Goal: Task Accomplishment & Management: Manage account settings

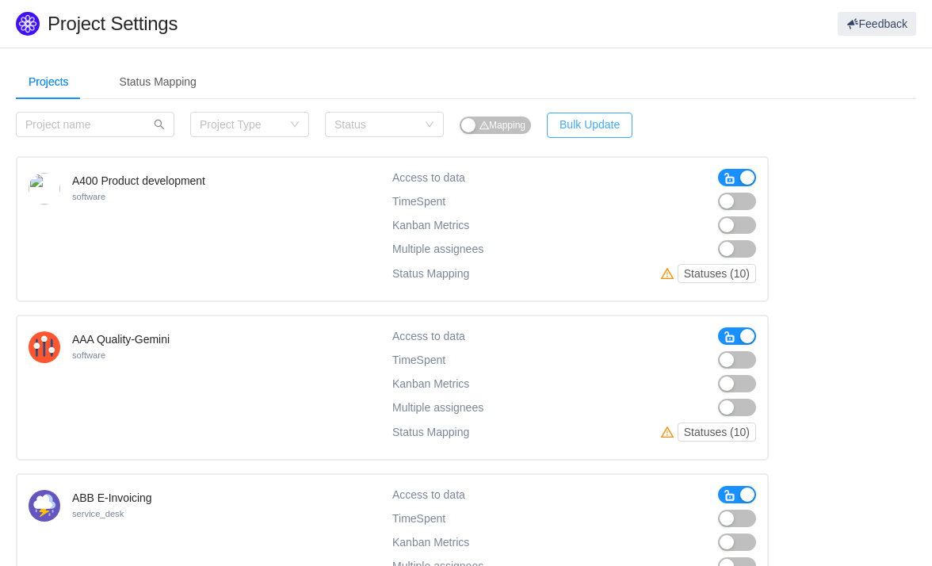
click at [600, 121] on button "Bulk Update" at bounding box center [590, 125] width 86 height 25
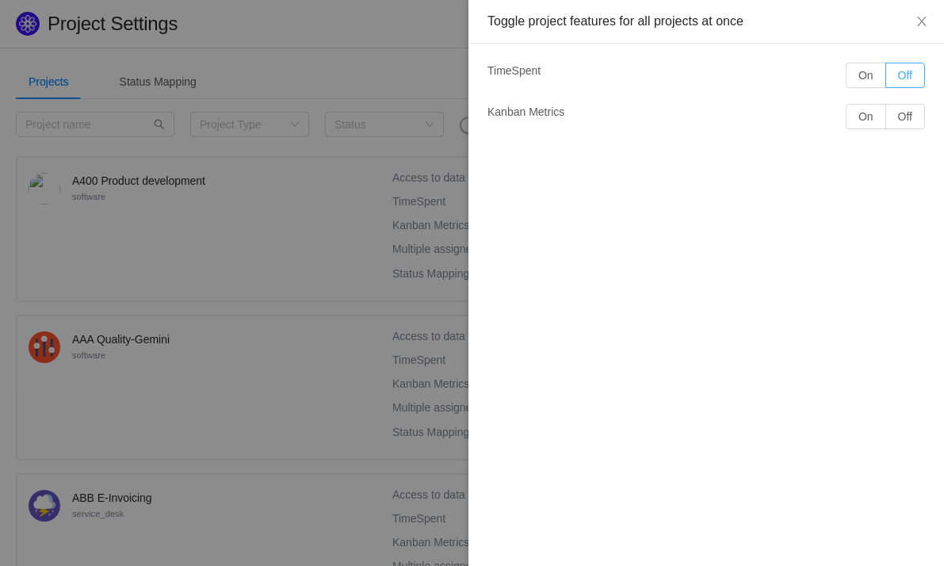
click at [903, 75] on button "Off" at bounding box center [905, 75] width 40 height 25
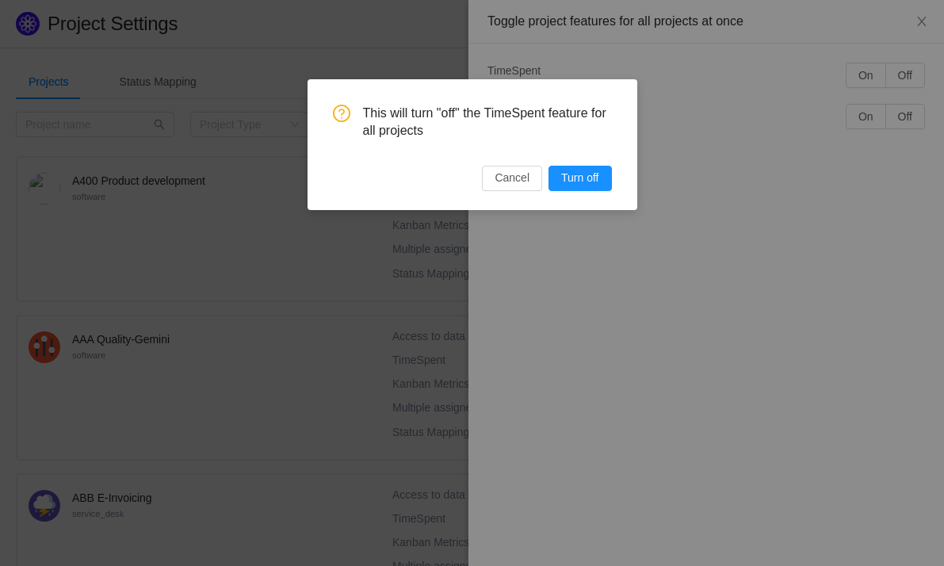
click at [571, 169] on button "Turn off" at bounding box center [580, 178] width 63 height 25
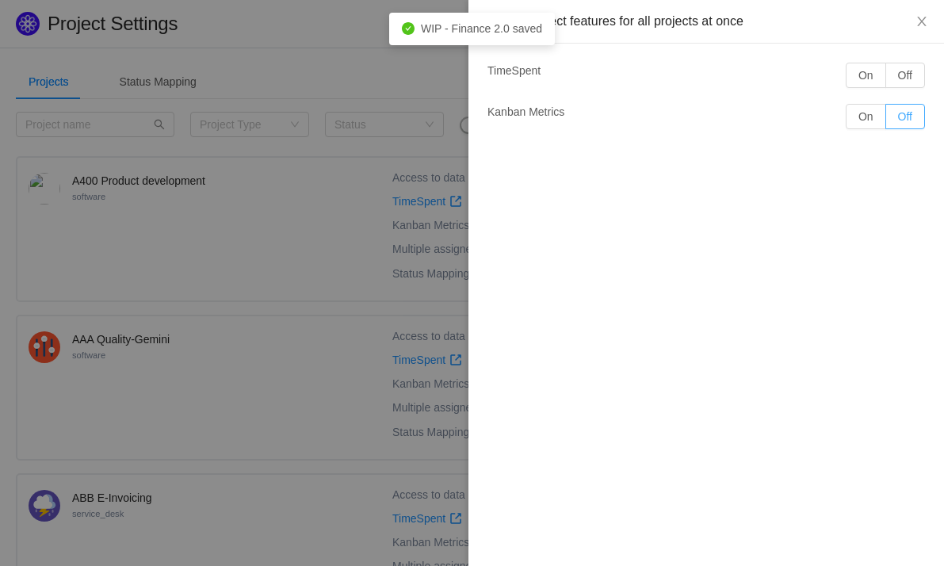
click at [893, 124] on button "Off" at bounding box center [905, 116] width 40 height 25
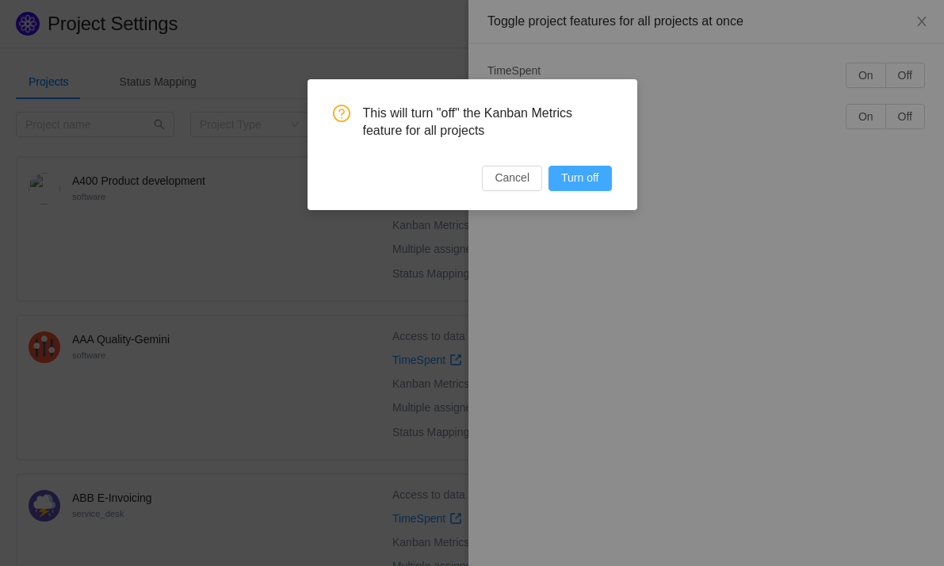
click at [578, 180] on button "Turn off" at bounding box center [580, 178] width 63 height 25
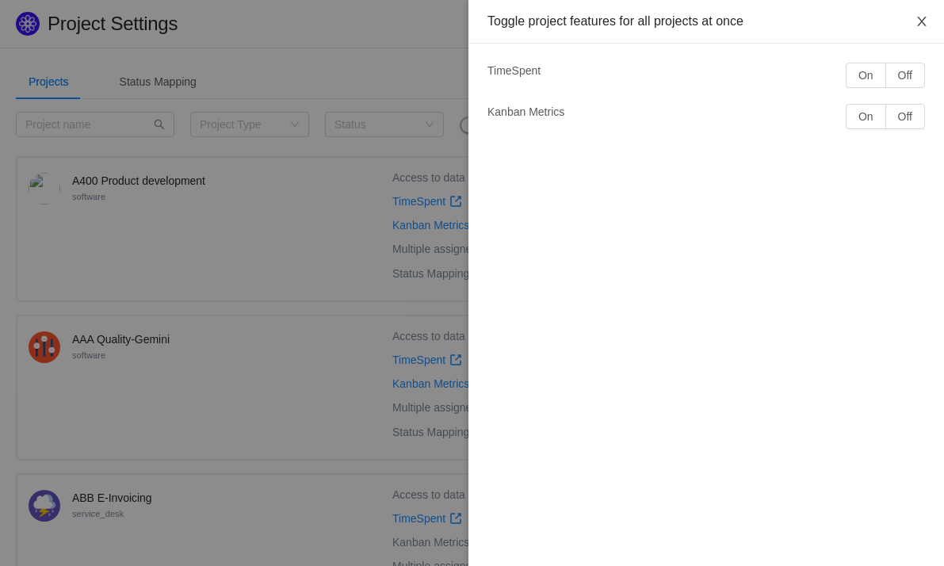
click at [928, 16] on icon "icon: close" at bounding box center [922, 21] width 13 height 13
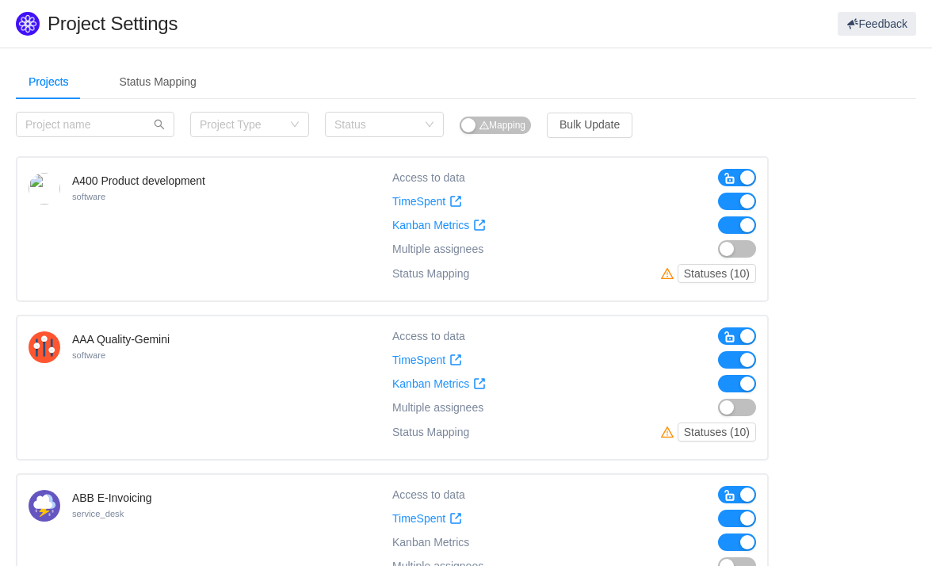
click at [739, 202] on button "button" at bounding box center [737, 201] width 38 height 17
click at [737, 201] on button "button" at bounding box center [737, 201] width 38 height 17
click at [618, 119] on button "Bulk Update" at bounding box center [590, 125] width 86 height 25
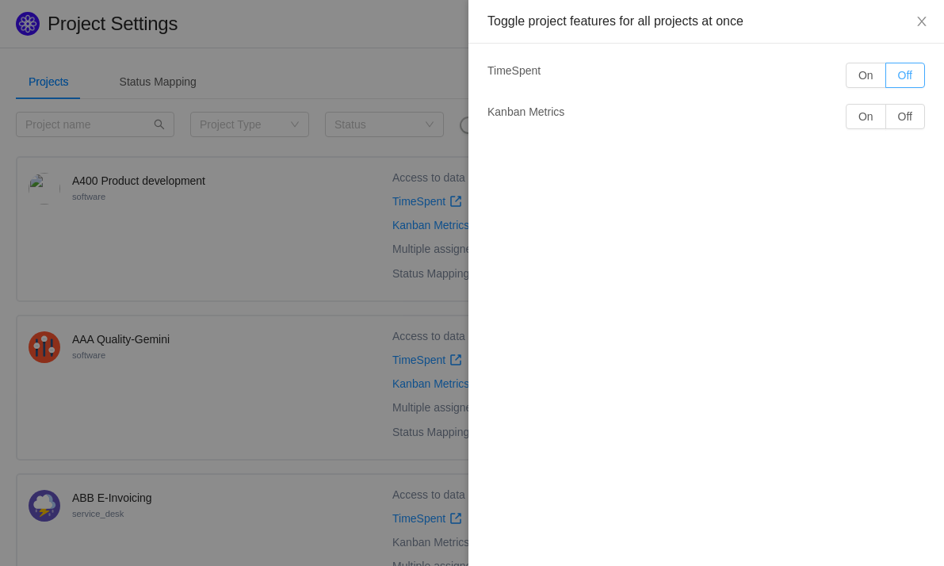
click at [906, 69] on button "Off" at bounding box center [905, 75] width 40 height 25
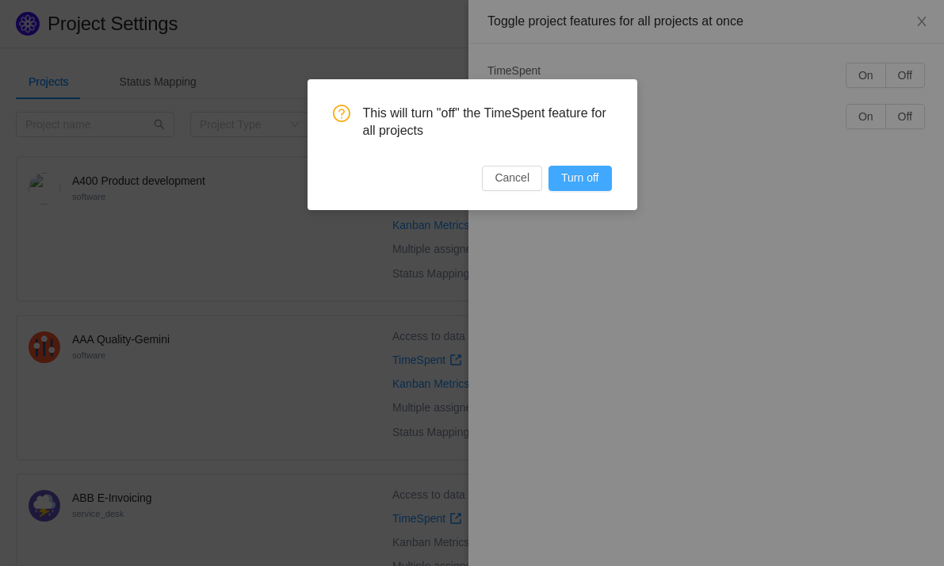
click at [570, 174] on button "Turn off" at bounding box center [580, 178] width 63 height 25
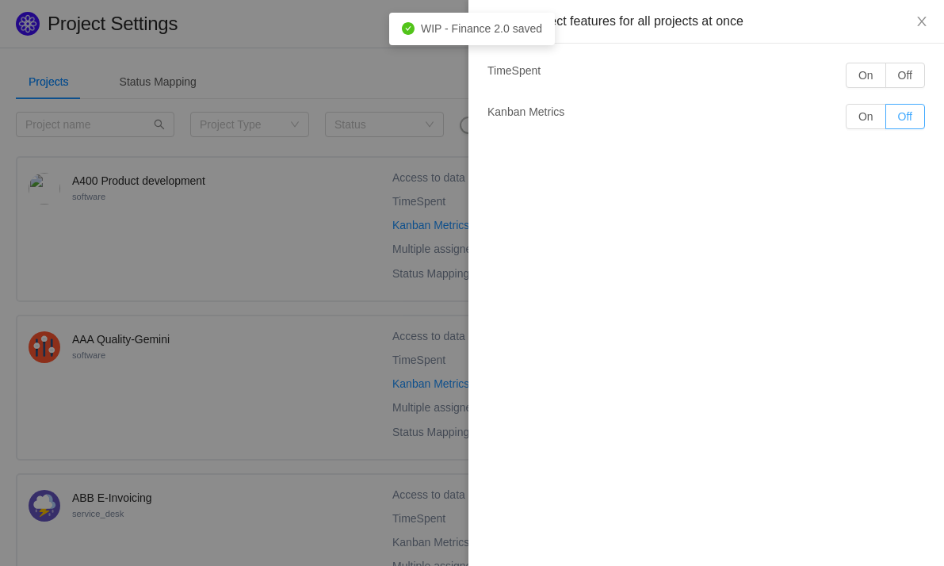
click at [905, 113] on button "Off" at bounding box center [905, 116] width 40 height 25
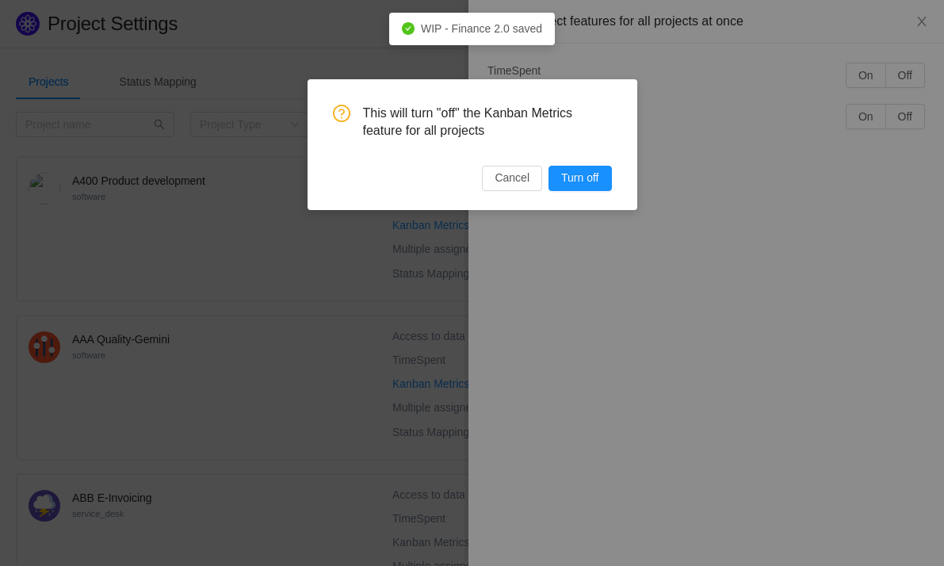
click at [580, 181] on button "Turn off" at bounding box center [580, 178] width 63 height 25
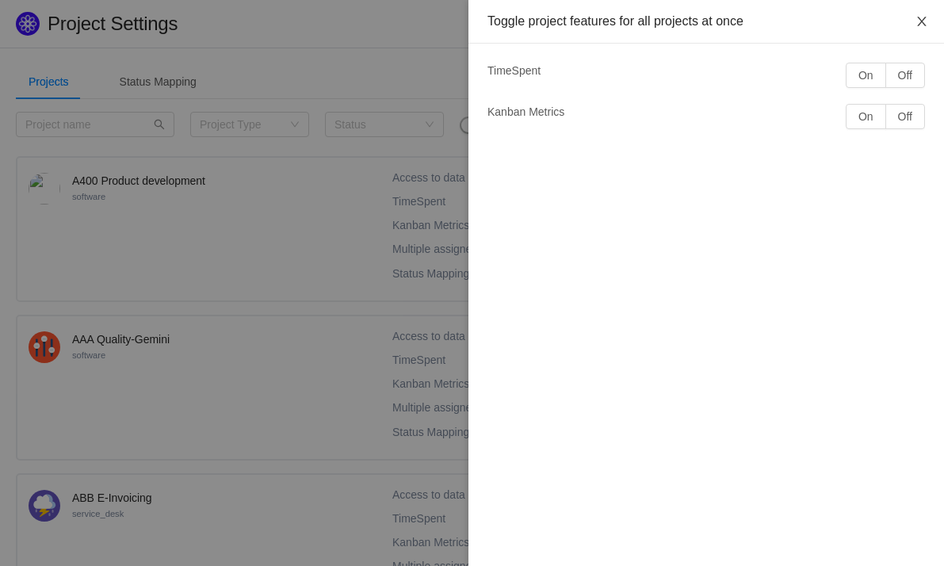
click at [924, 23] on icon "icon: close" at bounding box center [922, 21] width 13 height 13
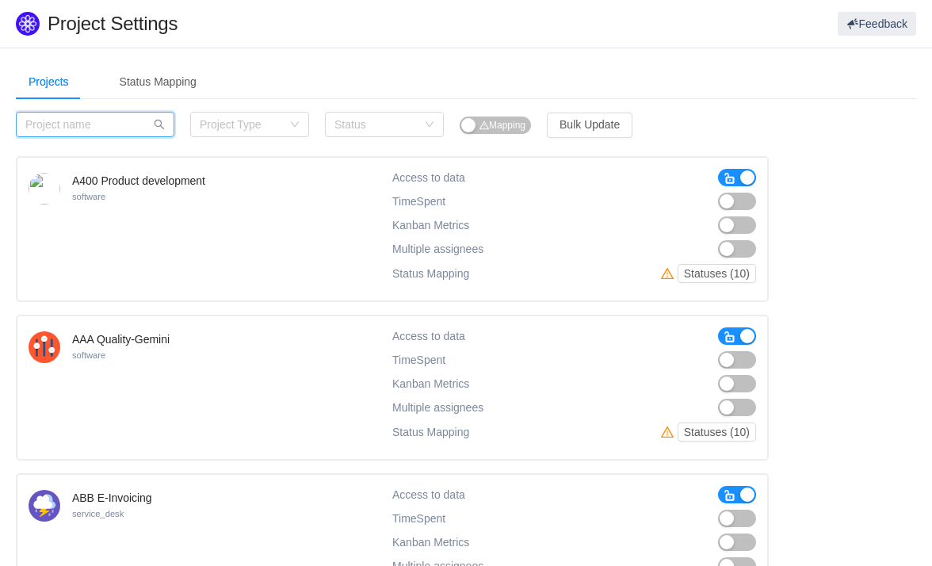
click at [87, 117] on input "text" at bounding box center [95, 124] width 159 height 25
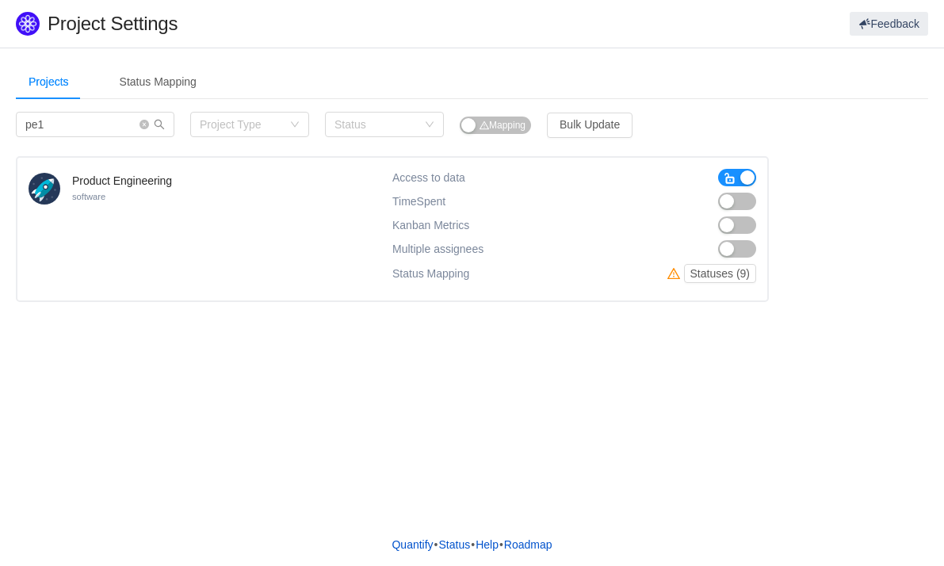
click at [742, 198] on button "button" at bounding box center [737, 201] width 38 height 17
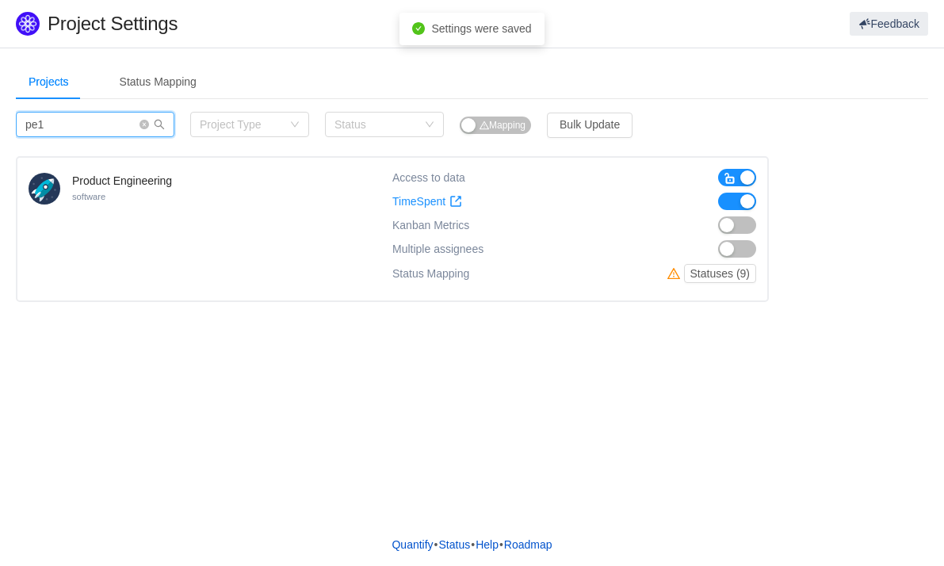
click at [64, 127] on input "pe1" at bounding box center [95, 124] width 159 height 25
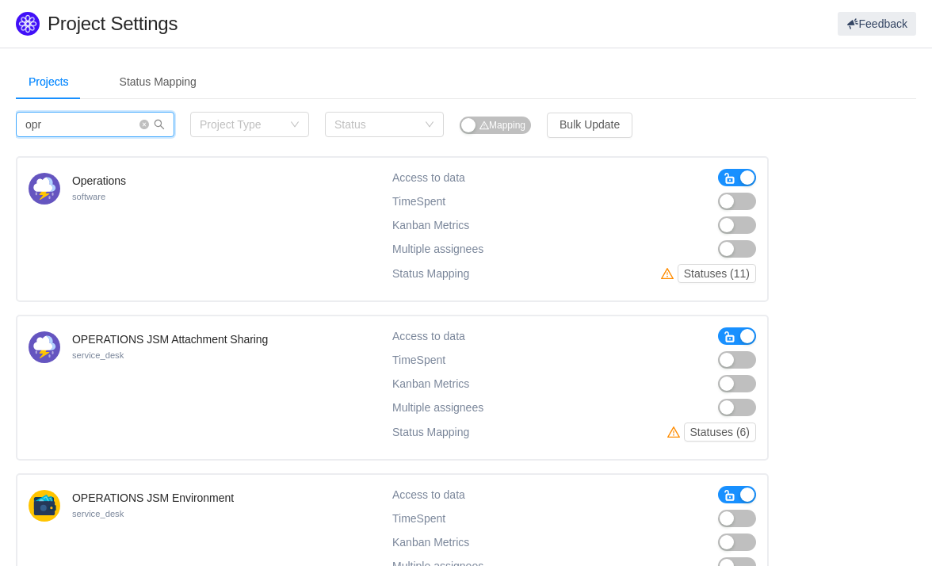
type input "opr"
click at [747, 201] on button "button" at bounding box center [737, 201] width 38 height 17
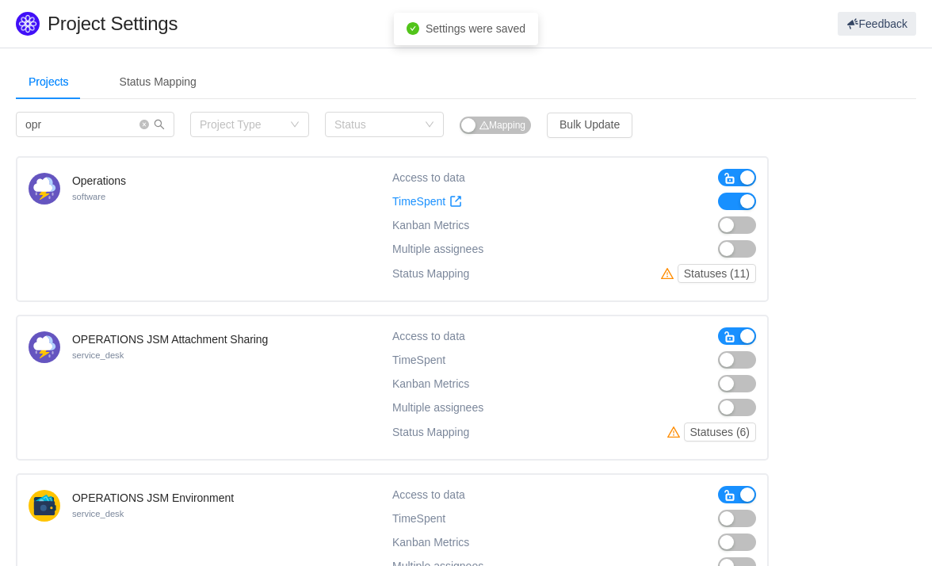
click at [741, 520] on button "button" at bounding box center [737, 518] width 38 height 17
click at [143, 119] on span at bounding box center [152, 124] width 25 height 11
click at [144, 122] on icon "icon: close-circle" at bounding box center [145, 125] width 10 height 10
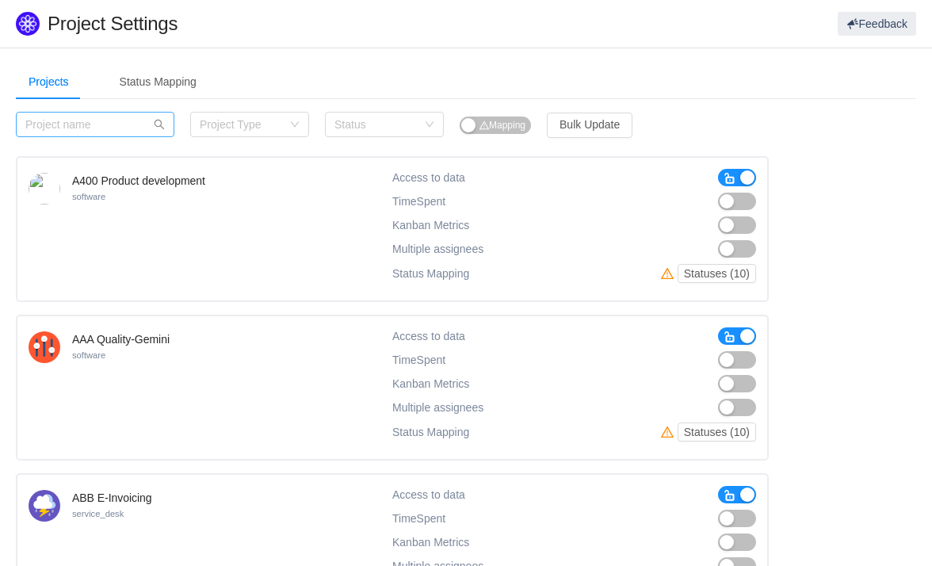
click at [738, 174] on button "button" at bounding box center [737, 177] width 38 height 17
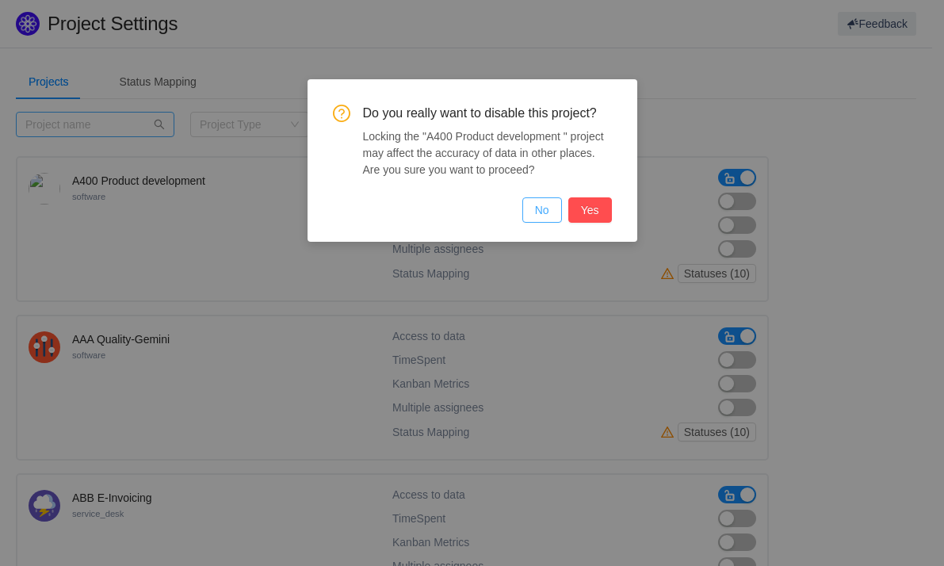
click at [542, 215] on button "No" at bounding box center [542, 209] width 40 height 25
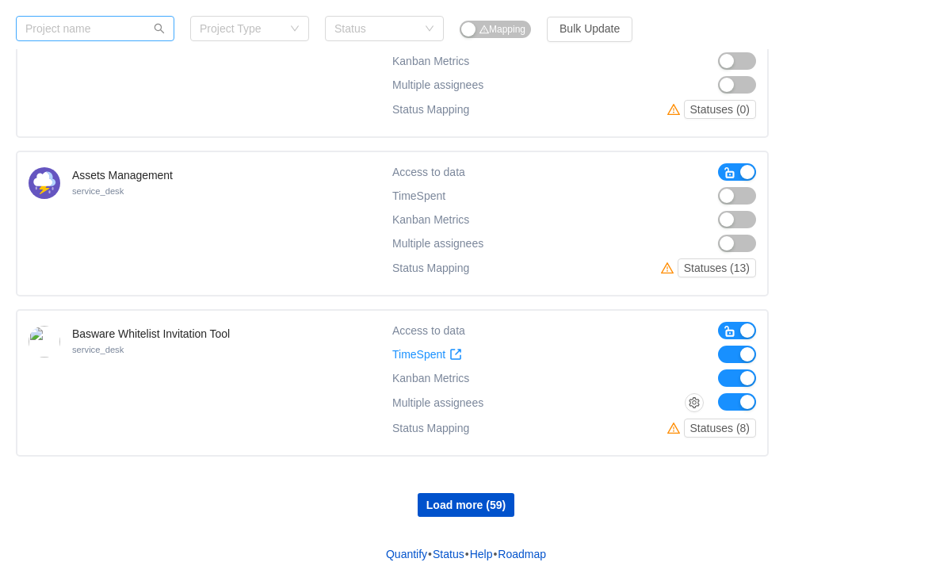
scroll to position [1266, 0]
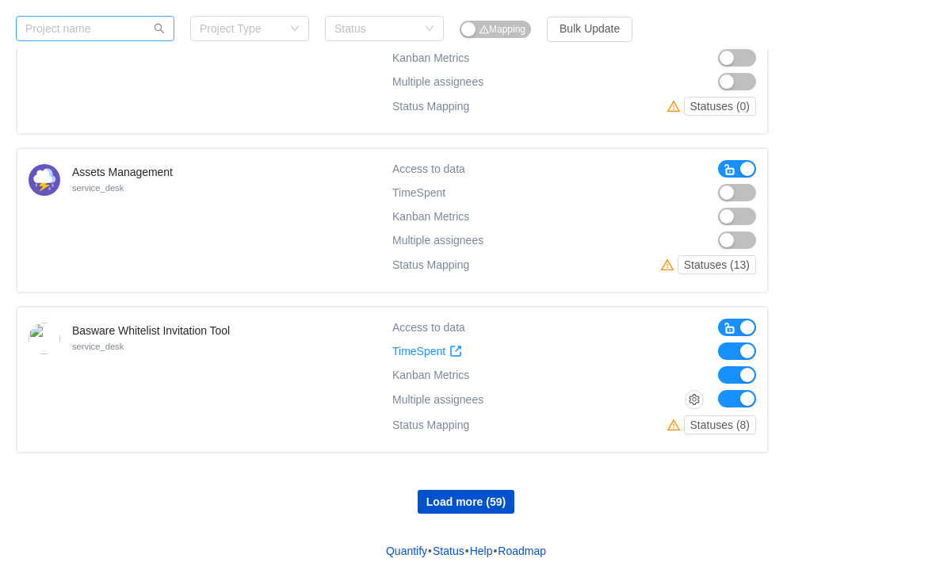
click at [747, 369] on button "button" at bounding box center [737, 374] width 38 height 17
click at [476, 502] on button "Load more (59)" at bounding box center [466, 502] width 97 height 24
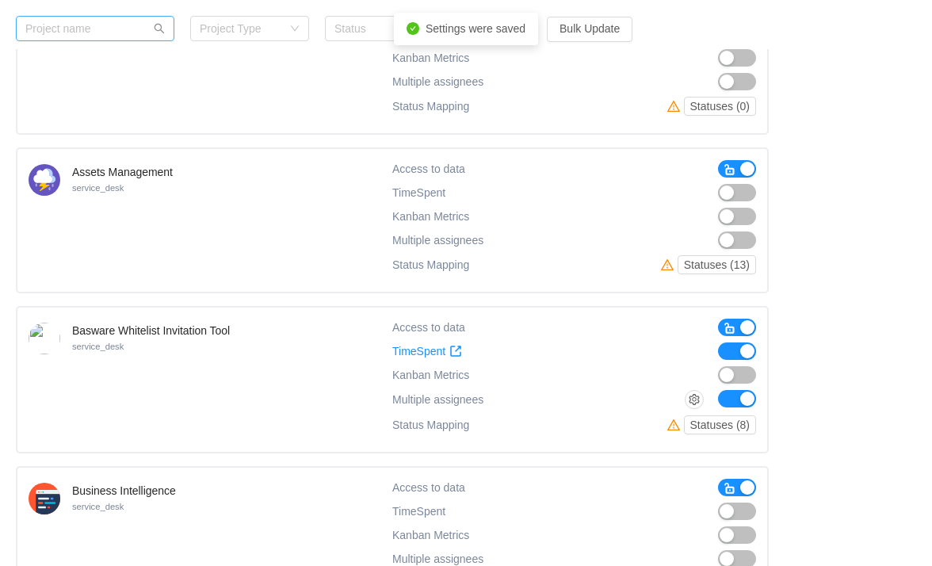
click at [741, 391] on button "button" at bounding box center [737, 398] width 38 height 17
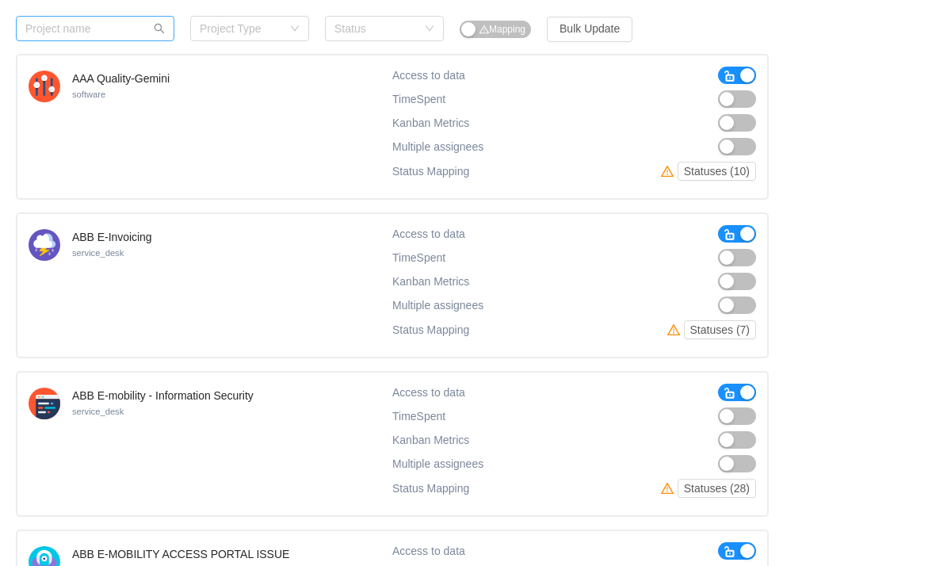
scroll to position [0, 0]
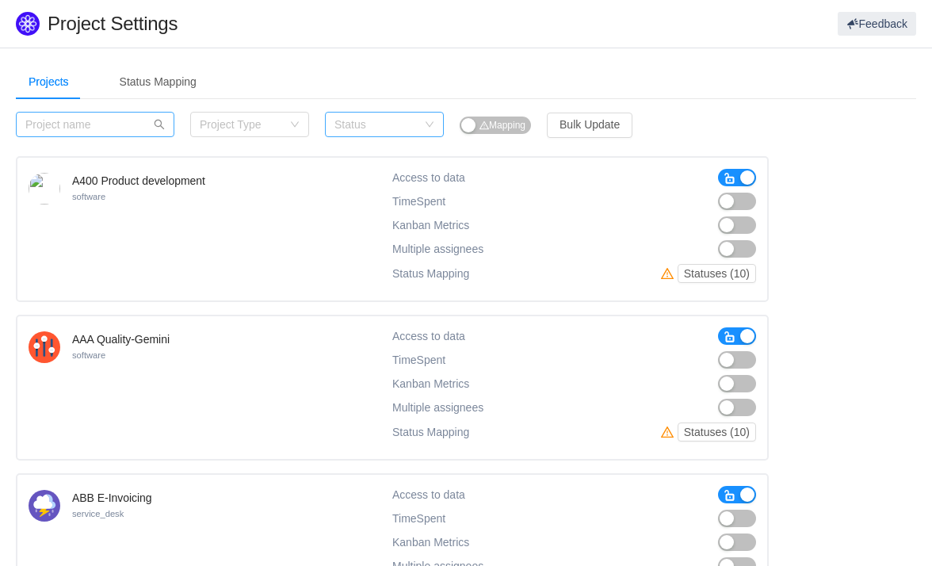
click at [380, 118] on div "Status" at bounding box center [376, 125] width 82 height 16
click at [373, 158] on li "Active" at bounding box center [384, 155] width 119 height 25
click at [388, 124] on div "Status Active" at bounding box center [380, 125] width 90 height 24
click at [377, 189] on li "Disabled" at bounding box center [384, 181] width 119 height 25
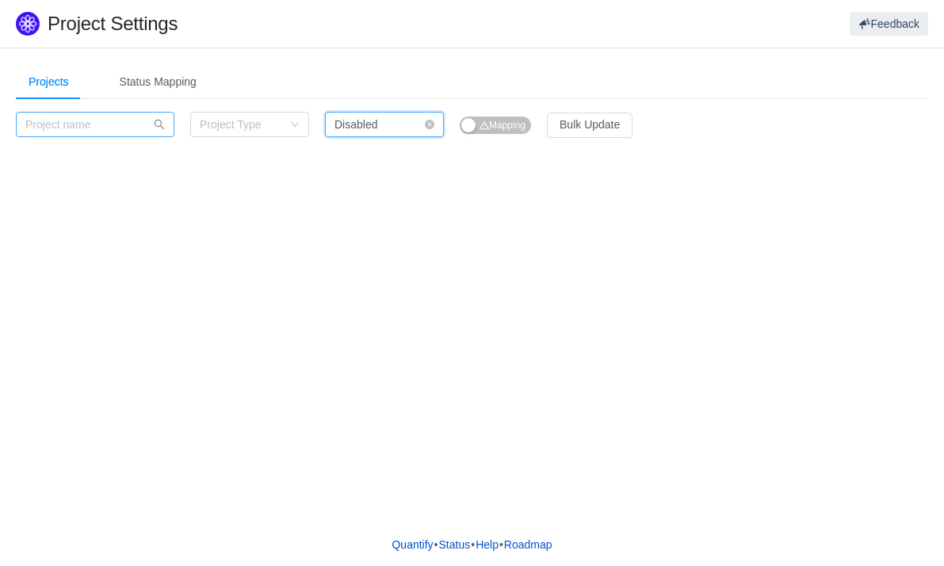
click at [392, 121] on div "Status Disabled" at bounding box center [380, 125] width 90 height 24
click at [380, 162] on li "Active" at bounding box center [384, 155] width 119 height 25
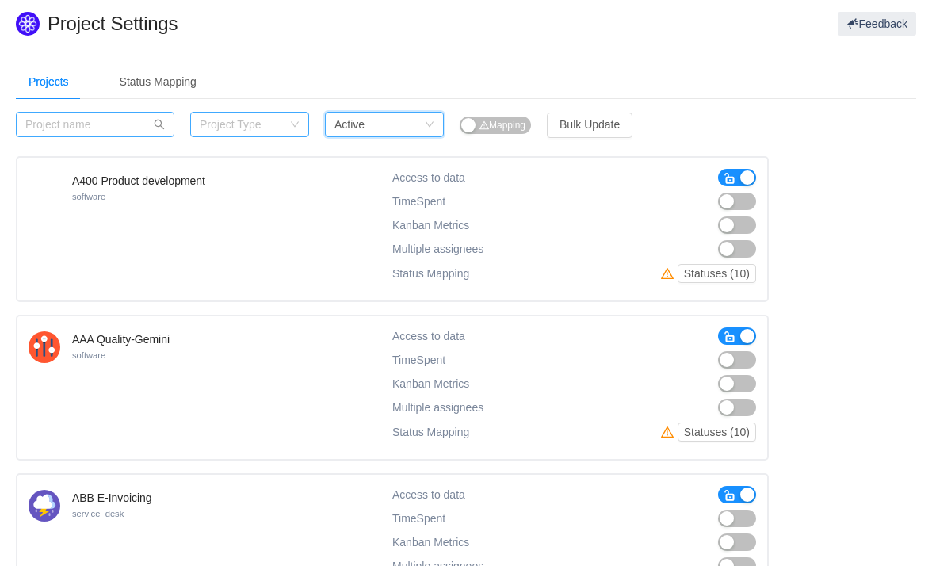
click at [262, 123] on div "Project Type" at bounding box center [241, 125] width 82 height 16
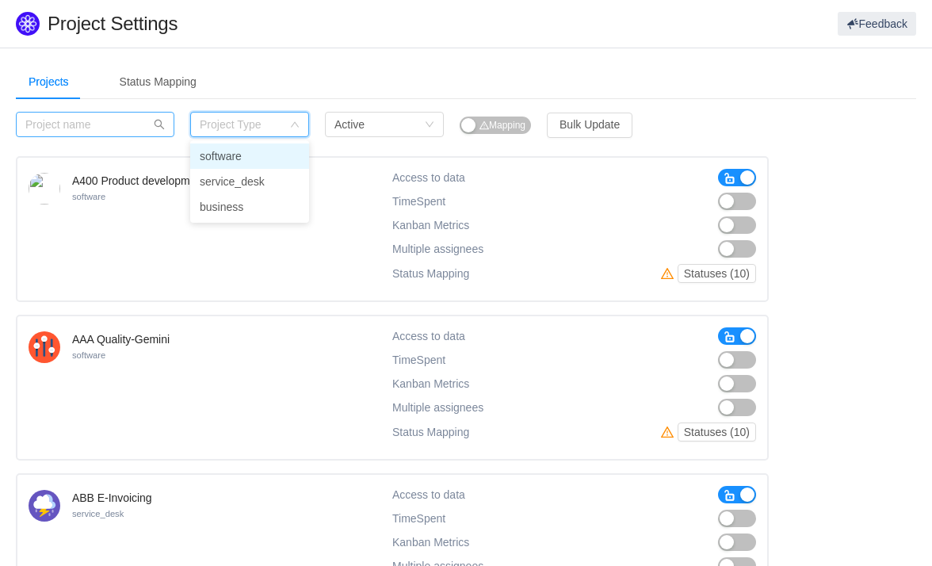
click at [262, 123] on input at bounding box center [245, 125] width 90 height 24
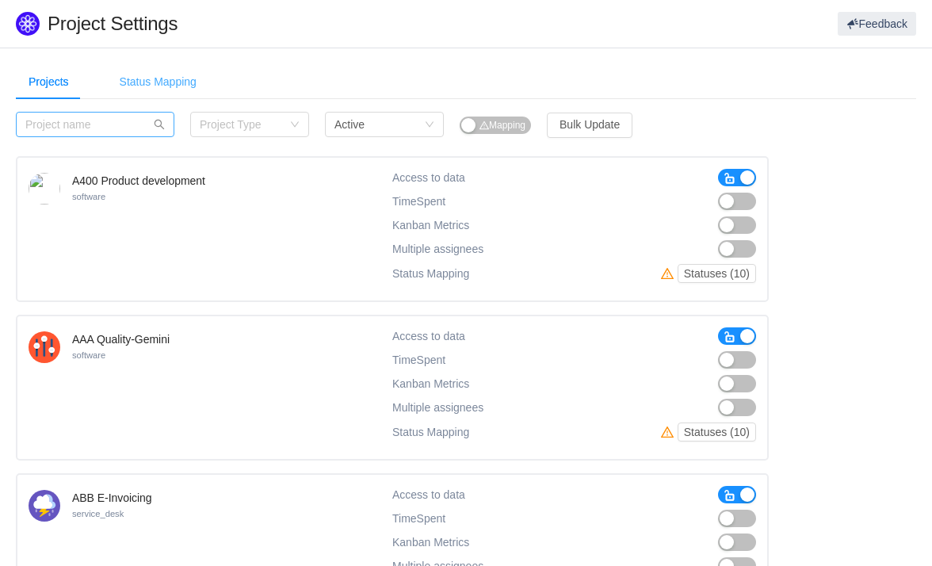
click at [172, 85] on div "Status Mapping" at bounding box center [158, 82] width 102 height 36
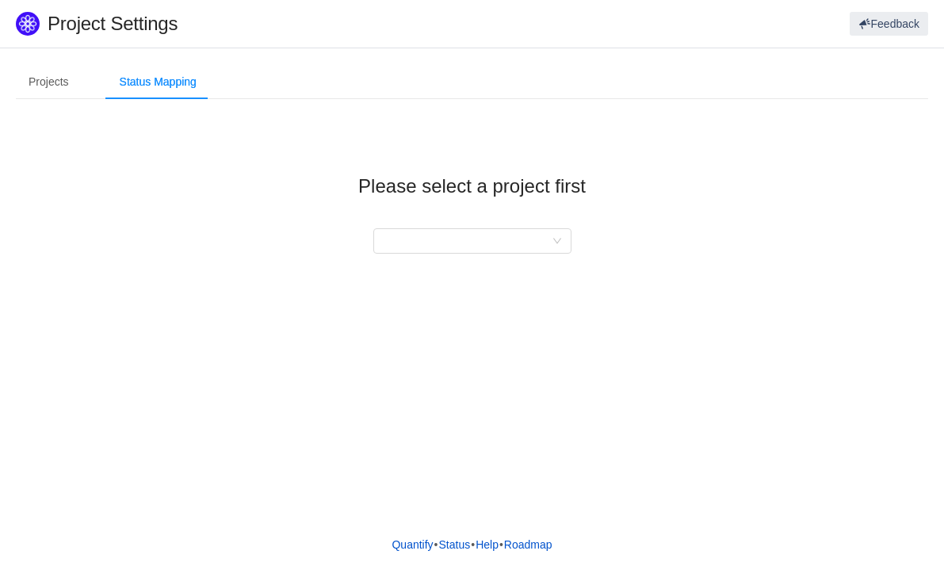
click at [480, 254] on div "Please select a project first" at bounding box center [472, 202] width 912 height 180
click at [476, 235] on div at bounding box center [467, 241] width 169 height 24
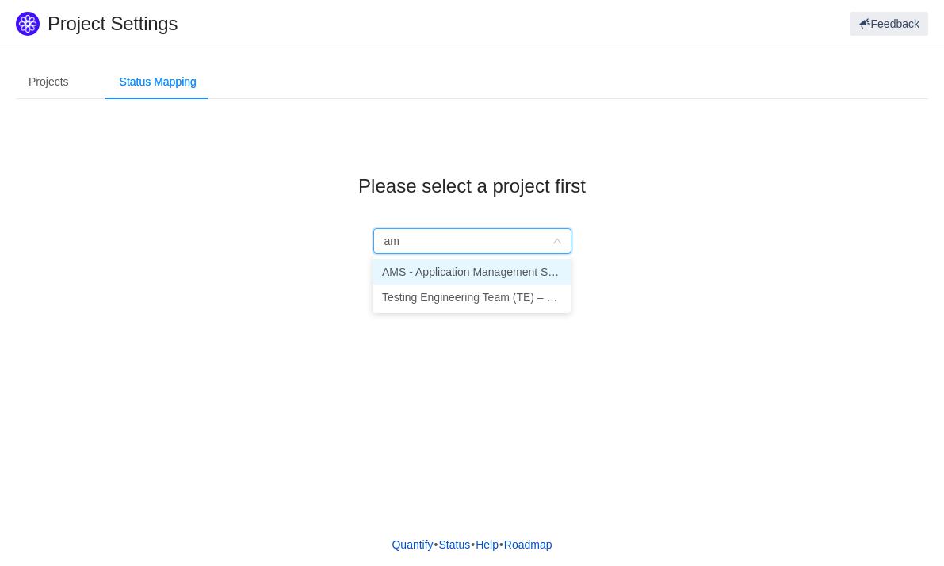
type input "ams"
click at [478, 271] on li "AMS - Application Management Services" at bounding box center [472, 271] width 198 height 25
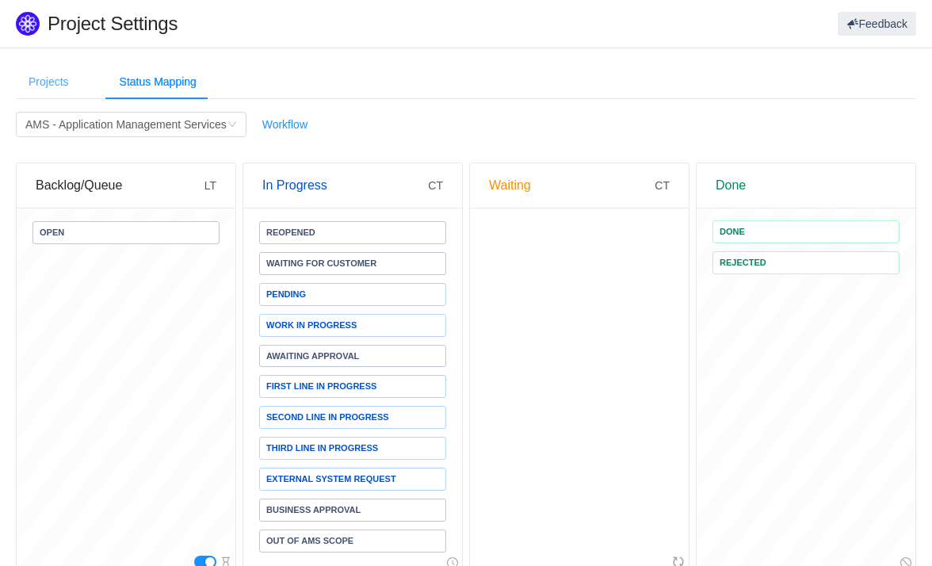
click at [38, 76] on div "Projects" at bounding box center [49, 82] width 66 height 36
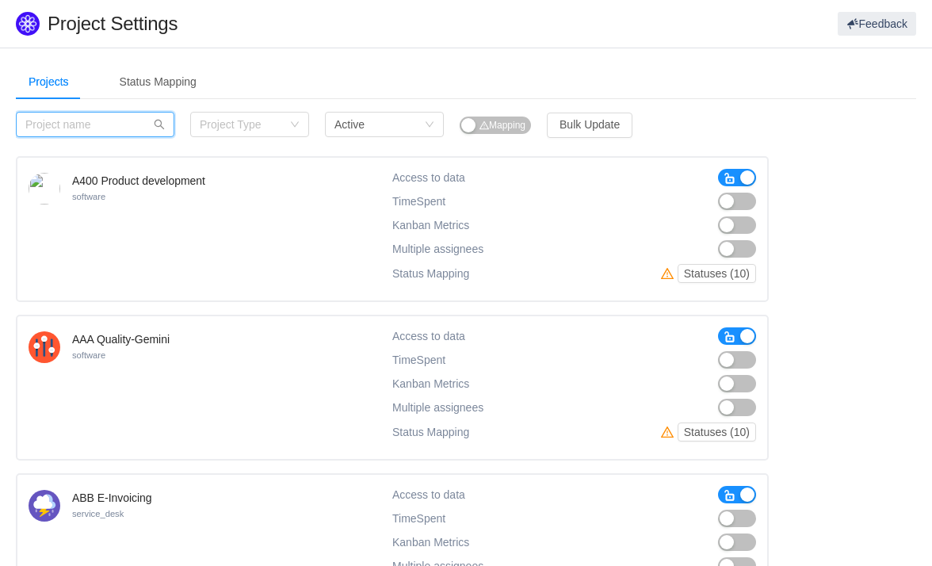
click at [94, 120] on input "text" at bounding box center [95, 124] width 159 height 25
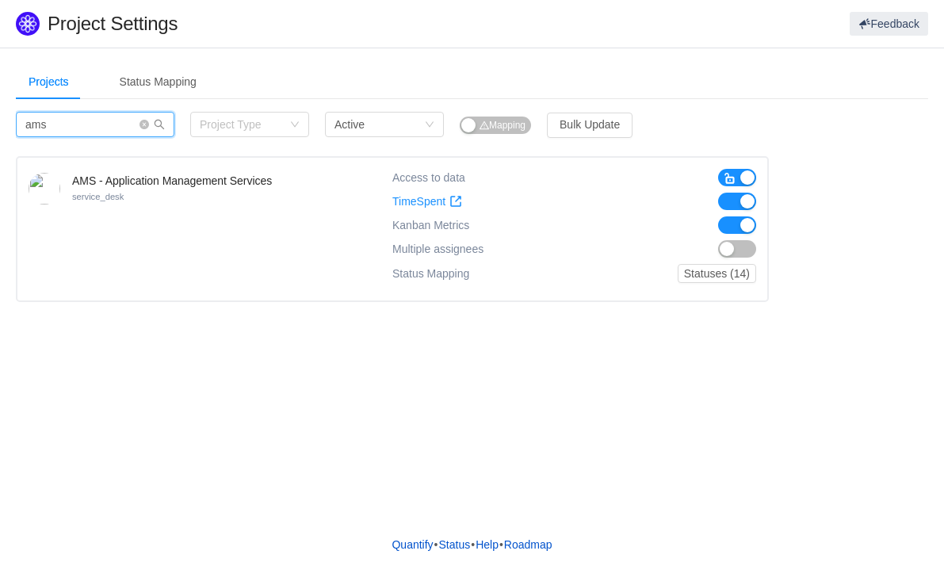
type input "ams"
click at [739, 223] on button "button" at bounding box center [737, 224] width 38 height 17
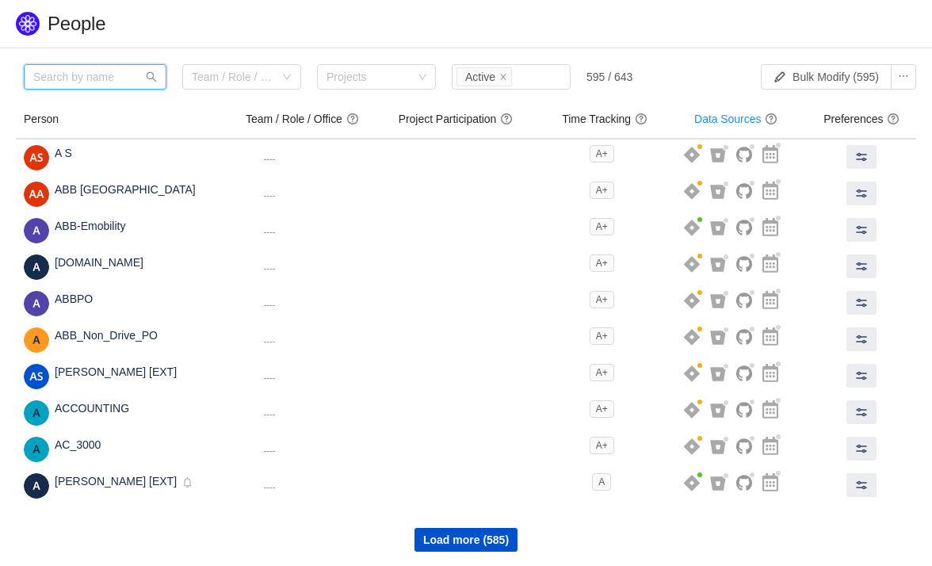
click at [75, 87] on input "text" at bounding box center [95, 76] width 143 height 25
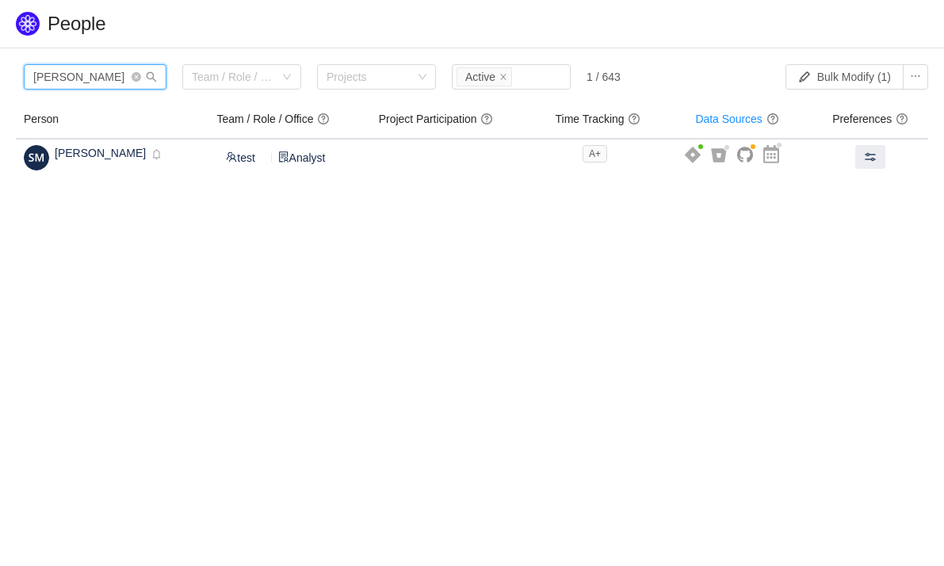
type input "marian"
